Goal: Task Accomplishment & Management: Manage account settings

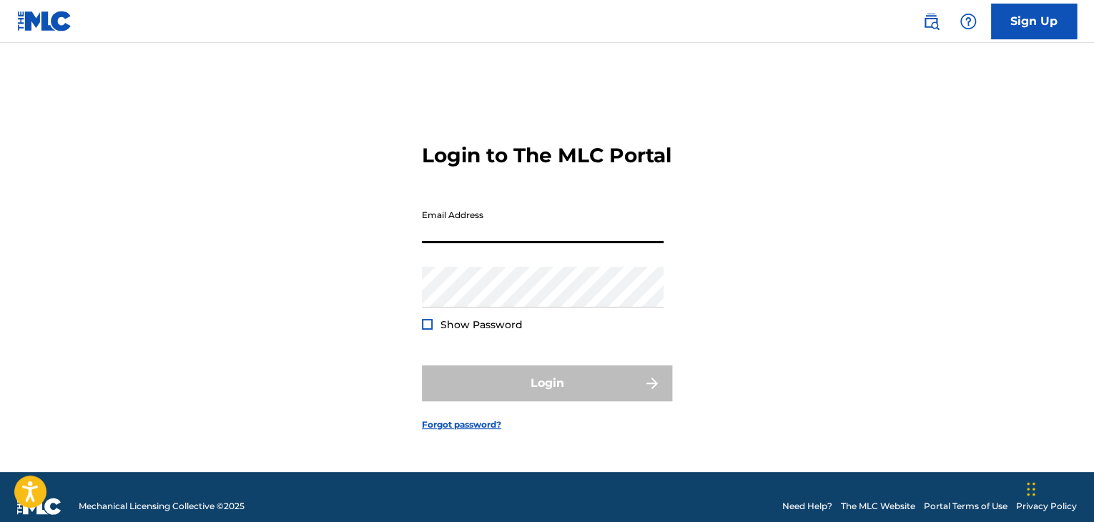
click at [480, 243] on input "Email Address" at bounding box center [543, 222] width 242 height 41
type input "[EMAIL_ADDRESS][DOMAIN_NAME]"
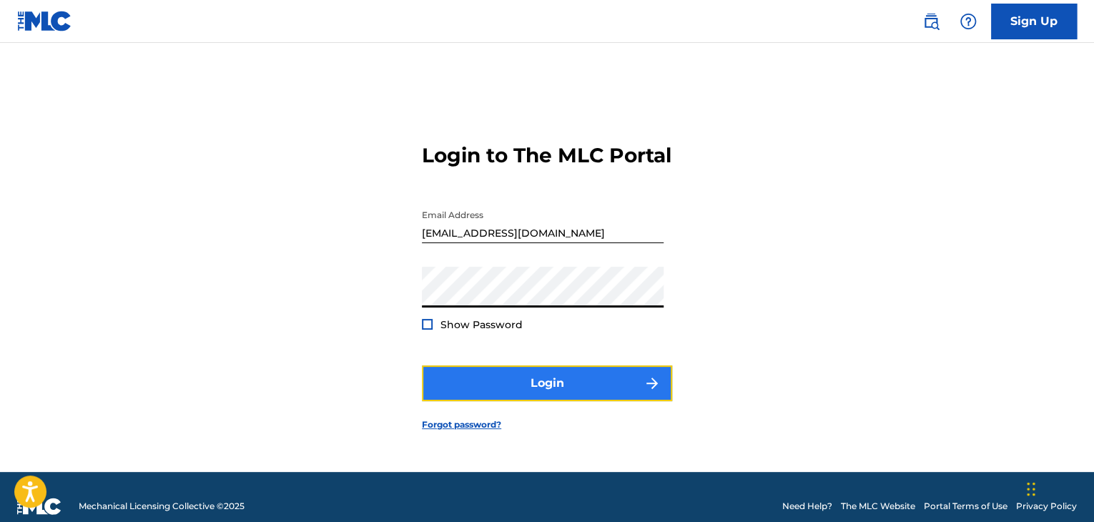
click at [529, 390] on button "Login" at bounding box center [547, 383] width 250 height 36
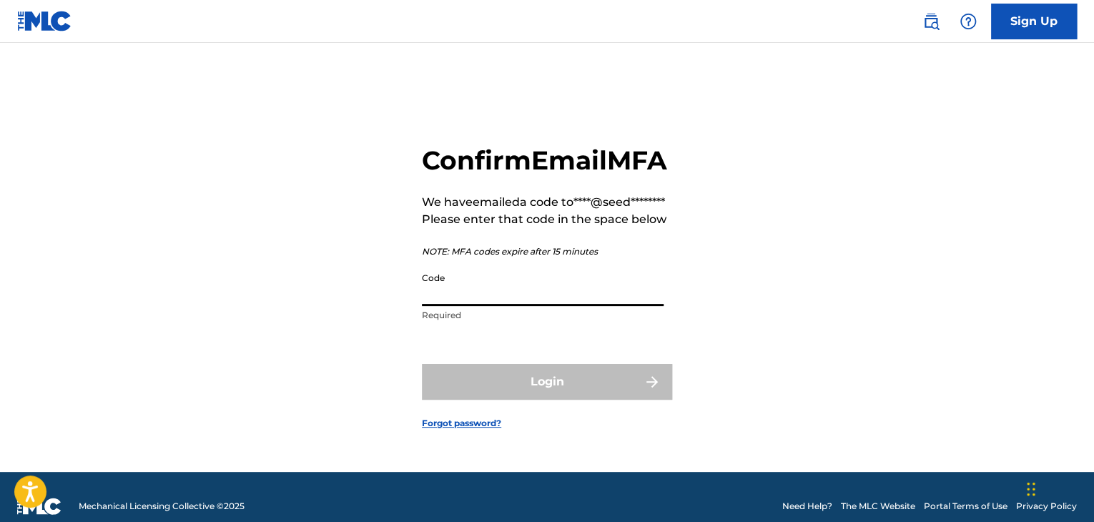
click at [562, 306] on input "Code" at bounding box center [543, 285] width 242 height 41
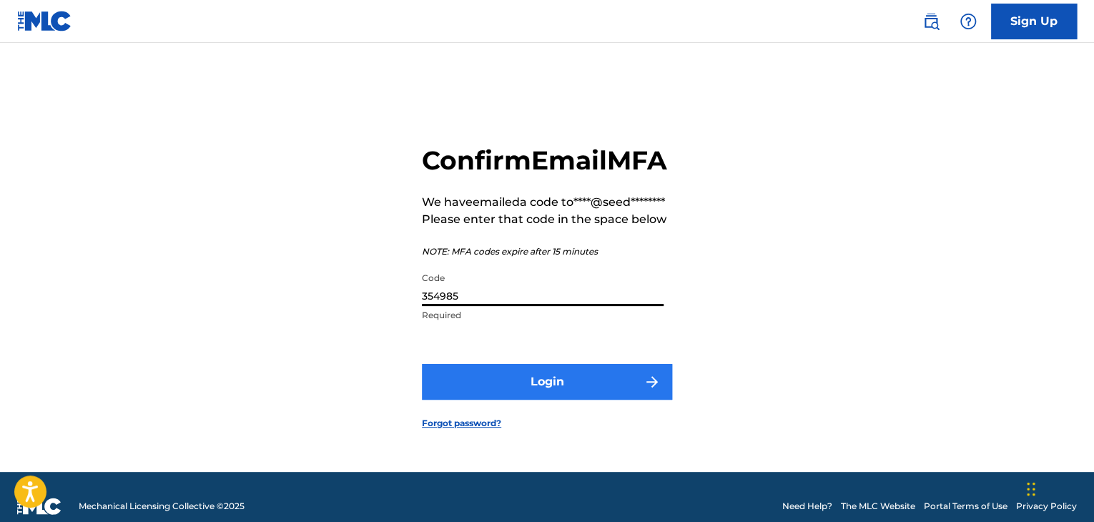
type input "354985"
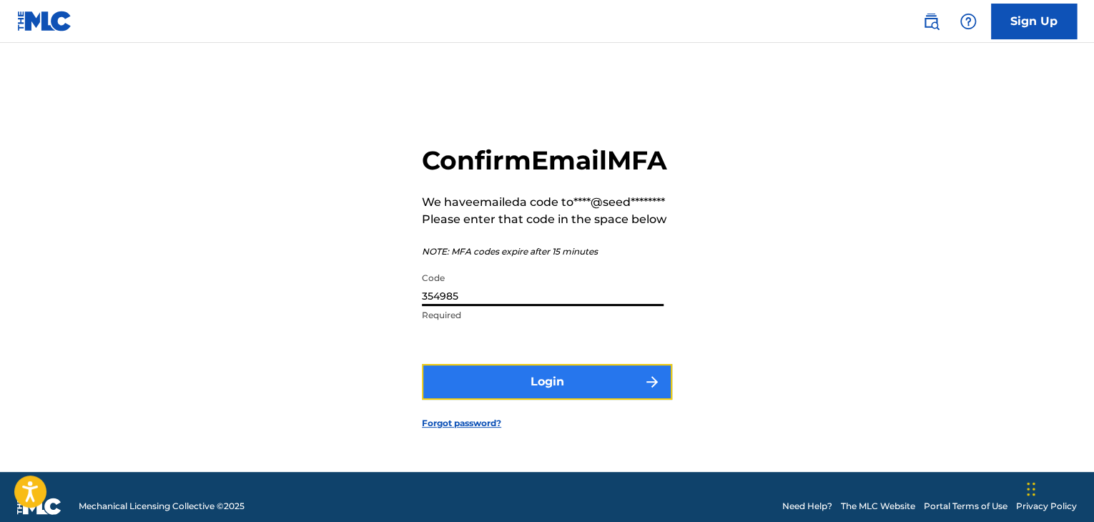
click at [616, 400] on button "Login" at bounding box center [547, 382] width 250 height 36
